Goal: Navigation & Orientation: Find specific page/section

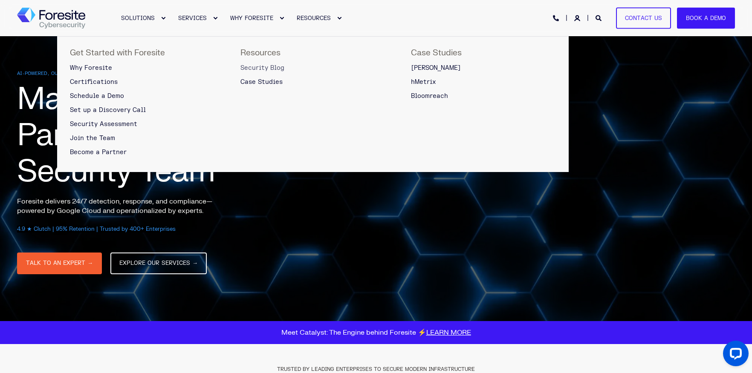
click at [271, 71] on span "Security Blog" at bounding box center [262, 67] width 44 height 7
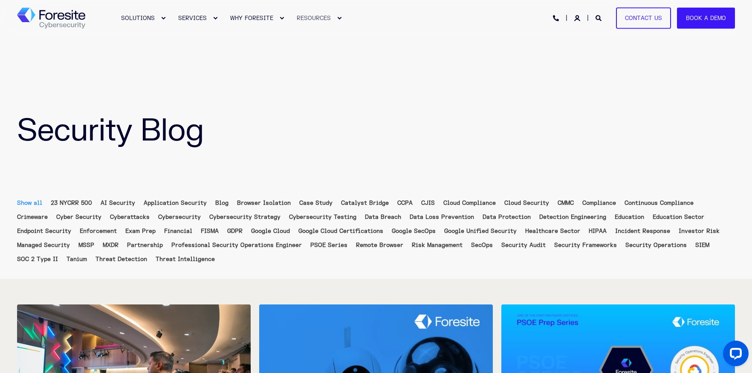
click at [410, 107] on div "Security Blog" at bounding box center [376, 109] width 752 height 147
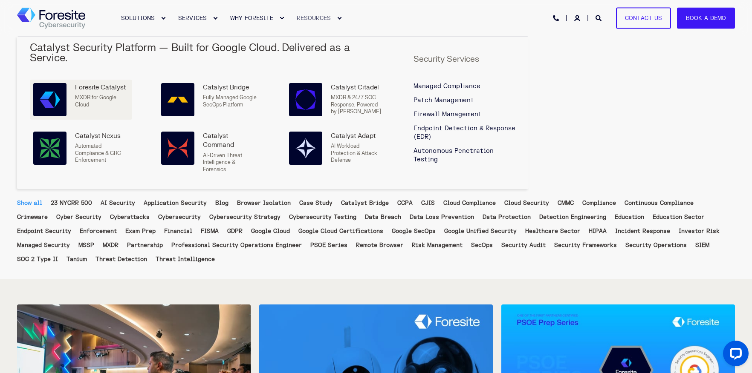
click at [111, 83] on div "Foresite Catalyst" at bounding box center [102, 87] width 54 height 9
